Goal: Task Accomplishment & Management: Complete application form

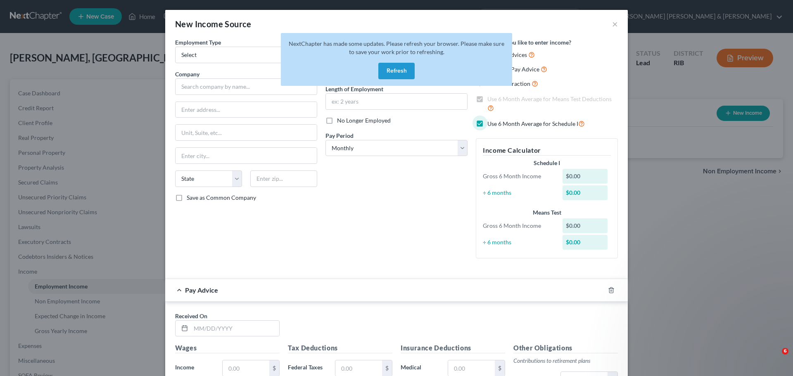
select select "0"
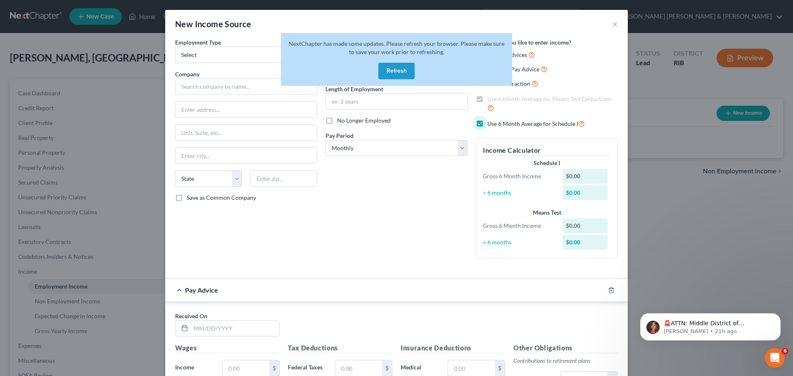
scroll to position [204, 0]
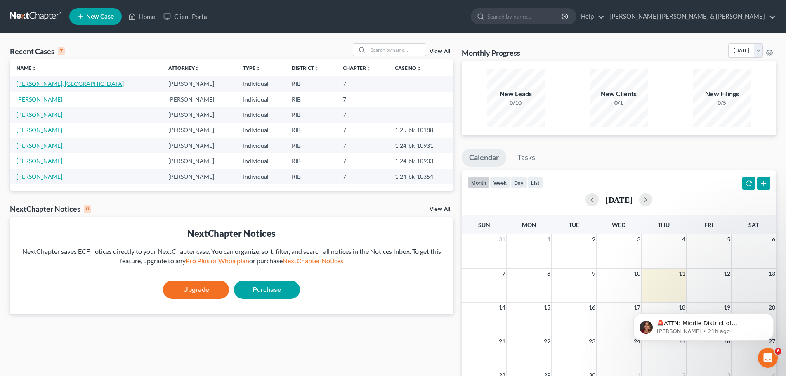
click at [54, 85] on link "[PERSON_NAME], [GEOGRAPHIC_DATA]" at bounding box center [70, 83] width 107 height 7
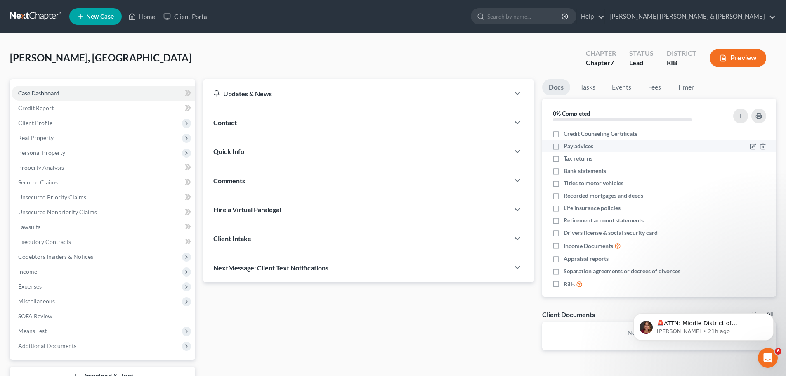
click at [582, 149] on span "Pay advices" at bounding box center [579, 146] width 30 height 8
click at [573, 147] on input "Pay advices" at bounding box center [569, 144] width 5 height 5
click at [582, 149] on span "Pay advices" at bounding box center [579, 146] width 30 height 8
click at [573, 147] on input "Pay advices" at bounding box center [569, 144] width 5 height 5
checkbox input "false"
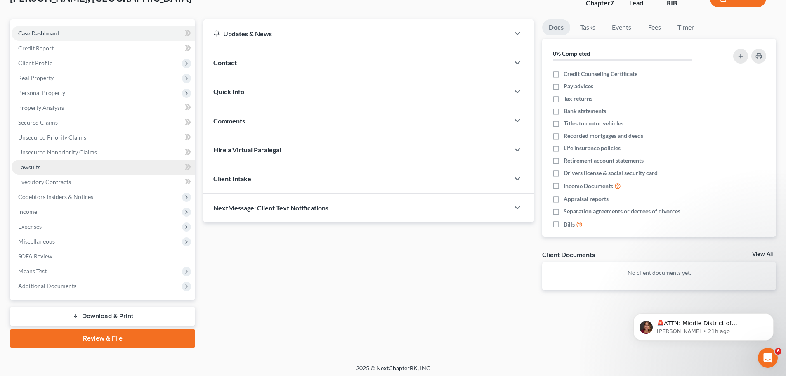
scroll to position [63, 0]
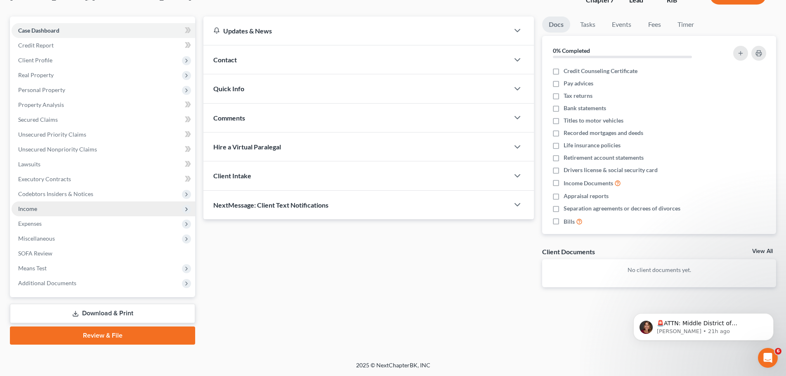
click at [33, 207] on span "Income" at bounding box center [27, 208] width 19 height 7
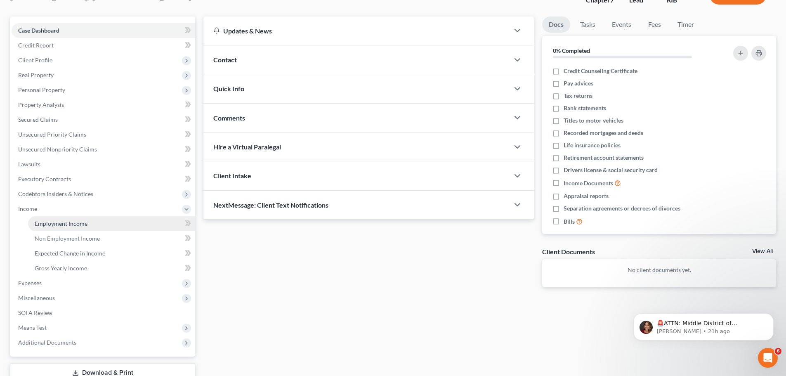
click at [59, 219] on link "Employment Income" at bounding box center [111, 223] width 167 height 15
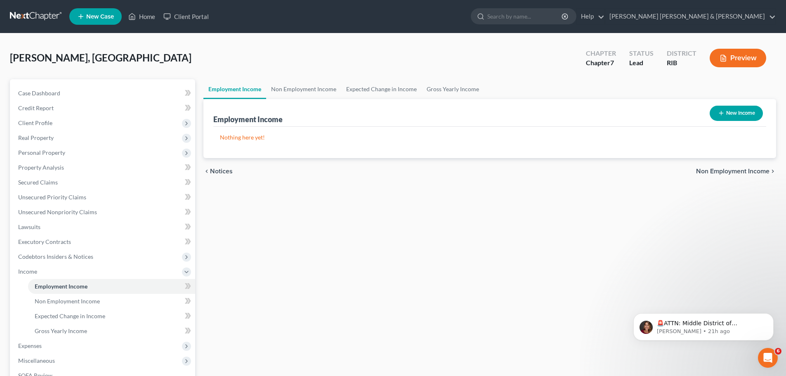
click at [745, 118] on button "New Income" at bounding box center [736, 113] width 53 height 15
select select "0"
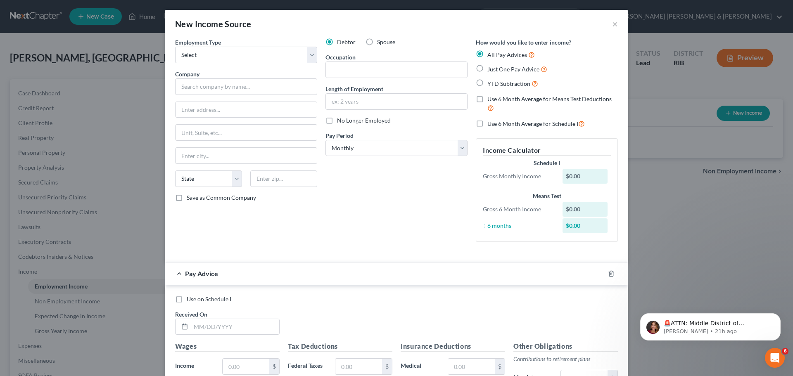
click at [487, 98] on label "Use 6 Month Average for Means Test Deductions" at bounding box center [552, 104] width 130 height 18
click at [490, 98] on input "Use 6 Month Average for Means Test Deductions" at bounding box center [492, 97] width 5 height 5
checkbox input "true"
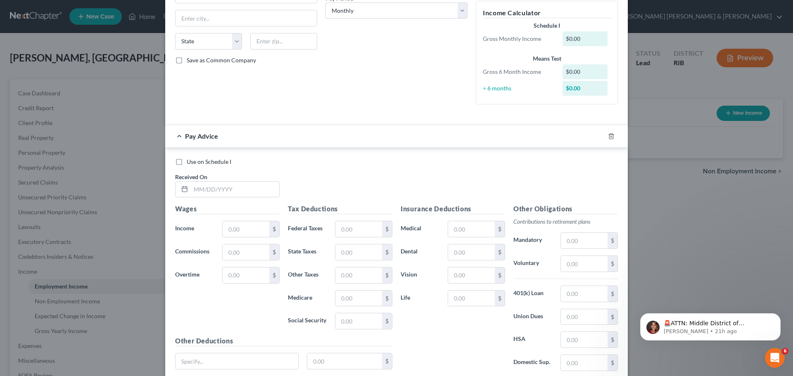
scroll to position [120, 0]
